Goal: Ask a question

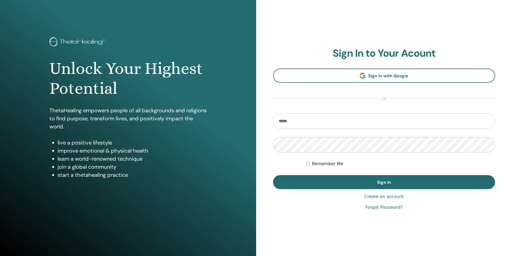
click at [302, 122] on input "email" at bounding box center [384, 121] width 222 height 16
type input "**********"
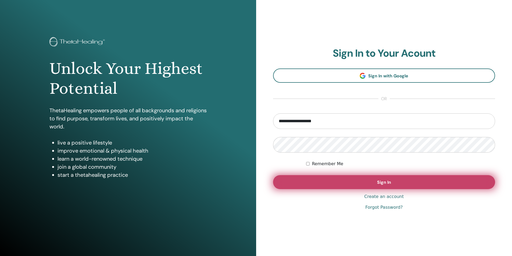
click at [391, 180] on span "Sign In" at bounding box center [384, 182] width 14 height 6
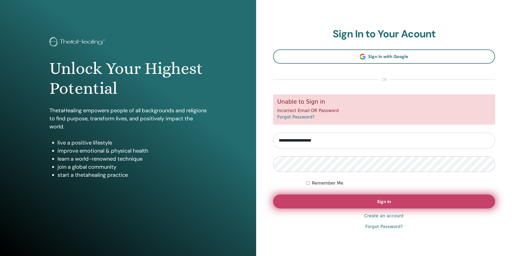
click at [388, 200] on span "Sign In" at bounding box center [384, 202] width 14 height 6
click at [387, 203] on span "Sign In" at bounding box center [384, 202] width 14 height 6
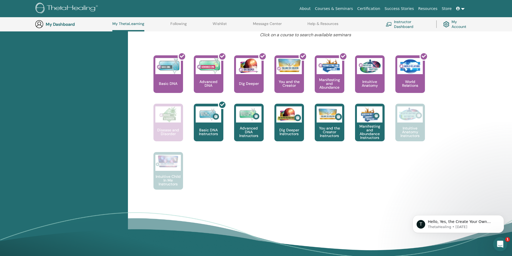
click at [494, 238] on div "Open Intercom Messenger" at bounding box center [499, 244] width 18 height 18
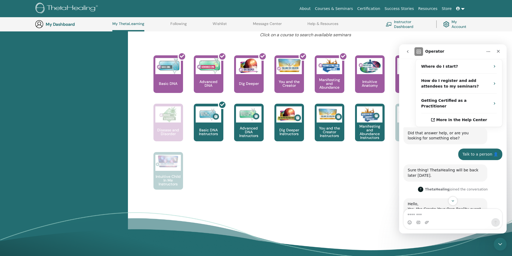
scroll to position [133, 0]
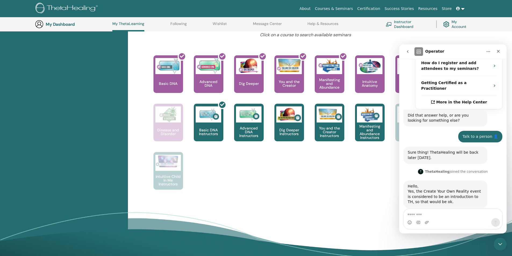
click at [434, 215] on textarea "Message…" at bounding box center [452, 213] width 98 height 9
type textarea "**********"
click at [496, 223] on icon "Send a message…" at bounding box center [495, 222] width 4 height 4
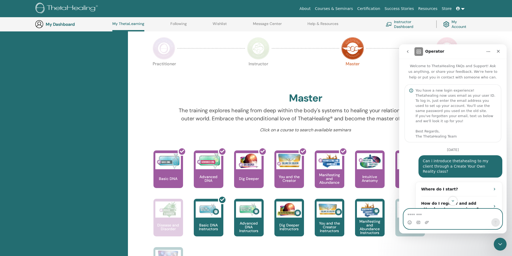
scroll to position [95, 0]
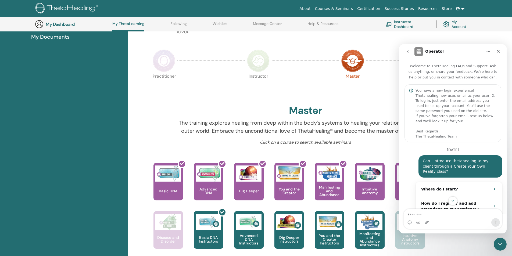
click at [164, 60] on img at bounding box center [164, 60] width 23 height 23
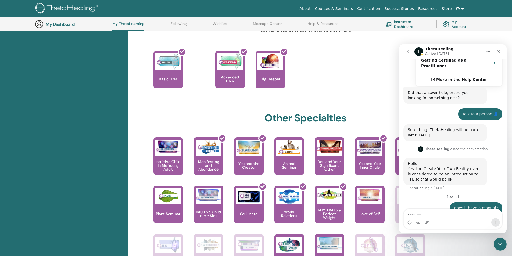
scroll to position [256, 0]
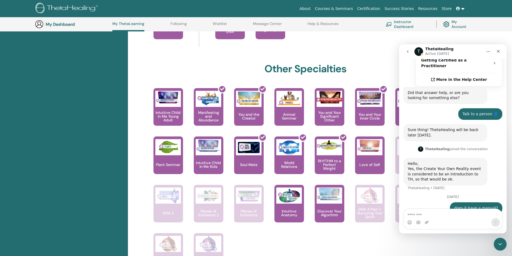
click at [487, 52] on icon "Home" at bounding box center [488, 51] width 4 height 4
click at [489, 52] on icon "Home" at bounding box center [488, 51] width 4 height 4
click at [244, 234] on div "(former Rainbow Children Young Adult) Trust your knowing, expand your gifts, an…" at bounding box center [302, 184] width 318 height 193
click at [496, 241] on icon "Close Intercom Messenger" at bounding box center [499, 243] width 6 height 6
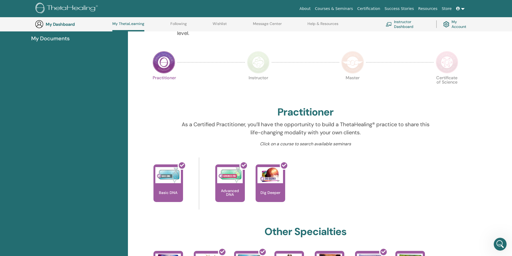
scroll to position [0, 0]
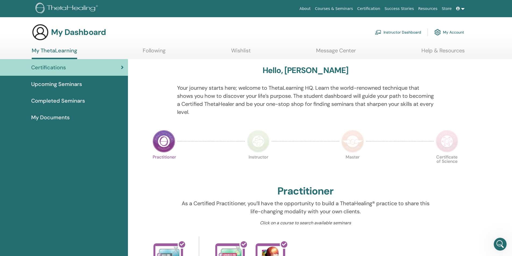
click at [68, 7] on img at bounding box center [67, 9] width 64 height 12
